Goal: Transaction & Acquisition: Subscribe to service/newsletter

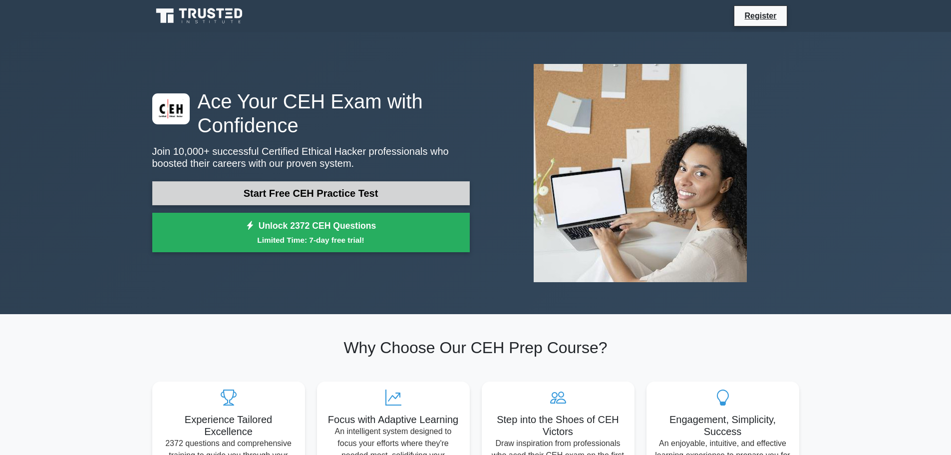
click at [317, 185] on link "Start Free CEH Practice Test" at bounding box center [311, 193] width 318 height 24
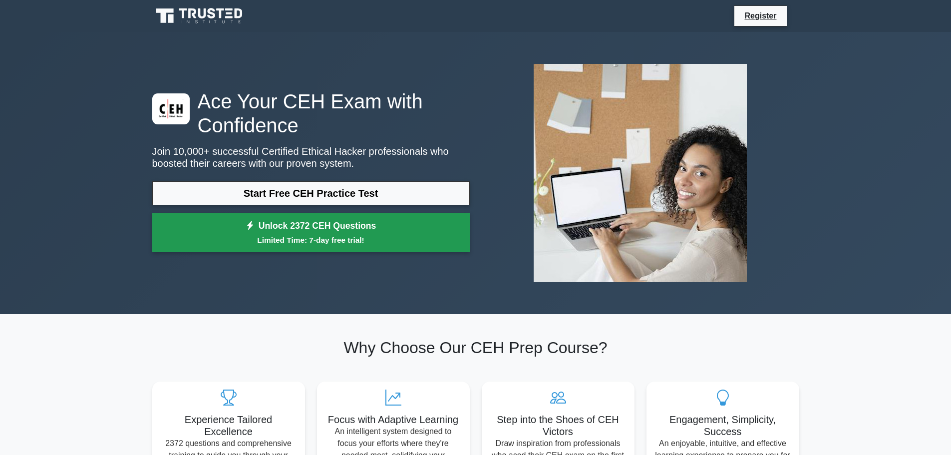
click at [281, 230] on link "Unlock 2372 CEH Questions Limited Time: 7-day free trial!" at bounding box center [311, 233] width 318 height 40
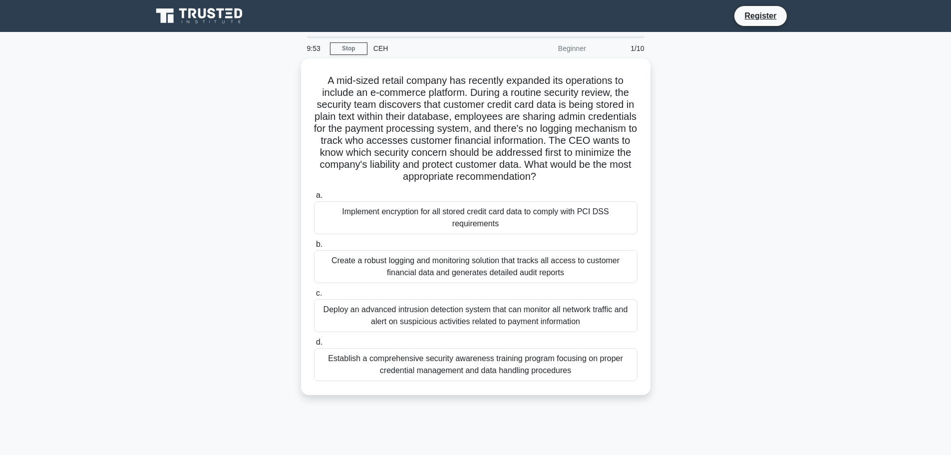
click at [262, 146] on div "A mid-sized retail company has recently expanded its operations to include an e…" at bounding box center [475, 232] width 659 height 349
